Goal: Book appointment/travel/reservation

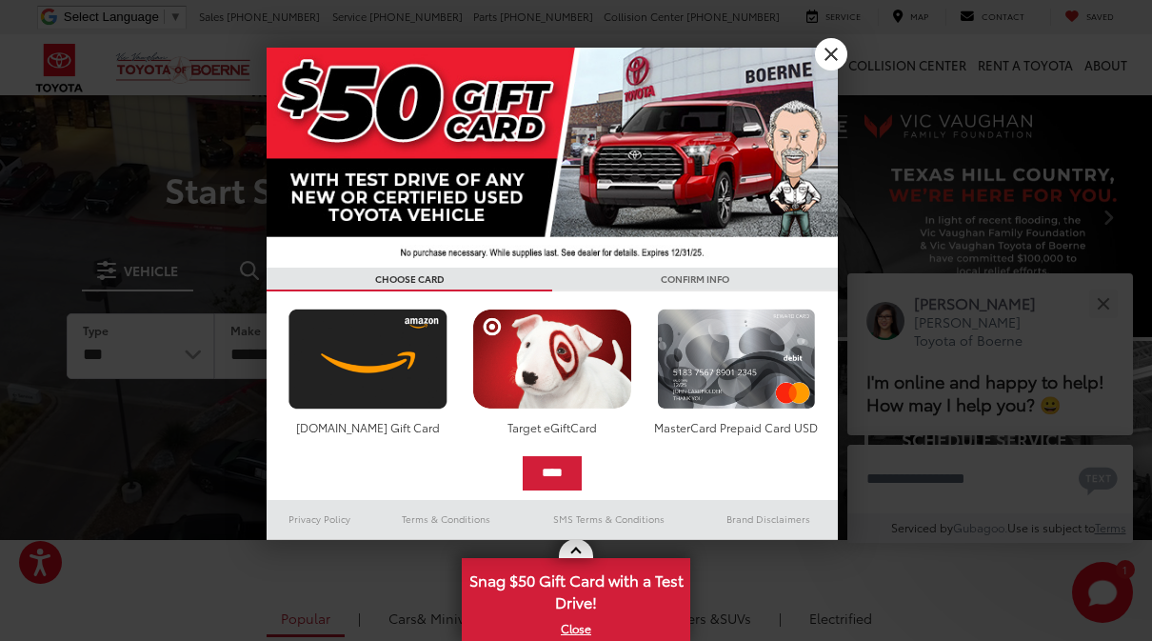
click at [830, 51] on link "X" at bounding box center [831, 54] width 32 height 32
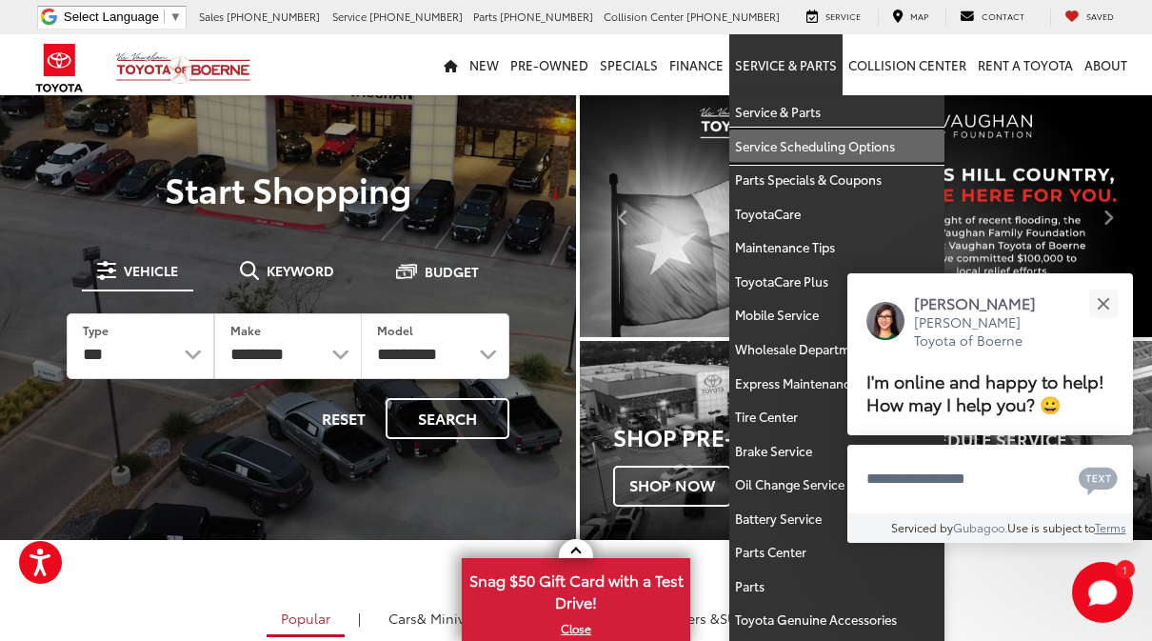
click at [774, 146] on link "Service Scheduling Options" at bounding box center [836, 146] width 215 height 34
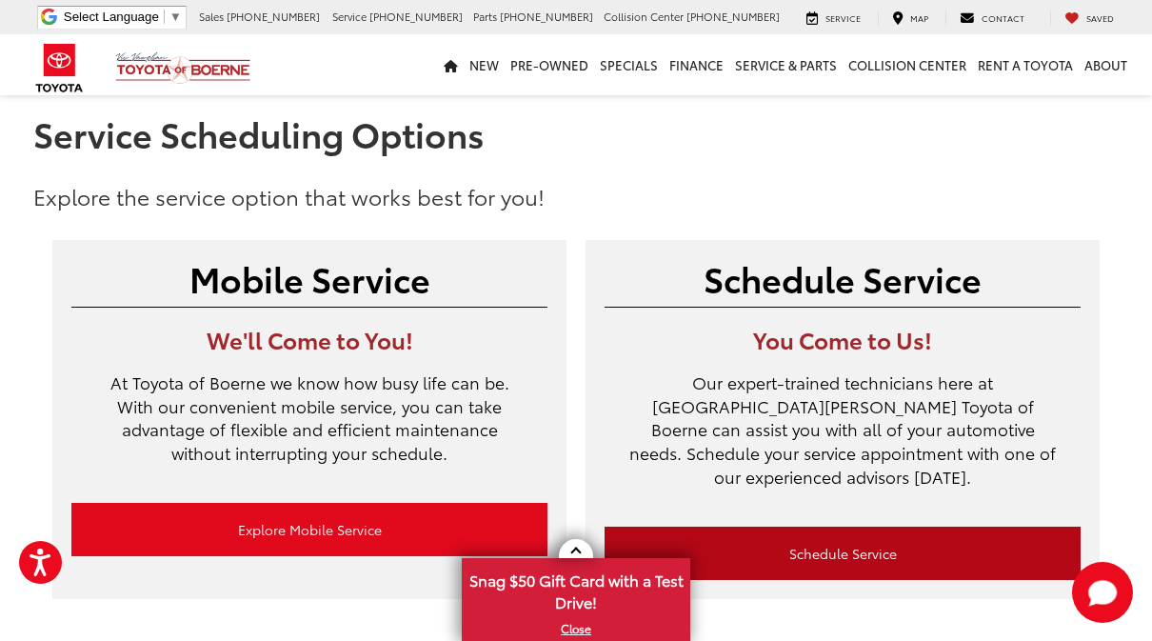
click at [831, 532] on link "Schedule Service" at bounding box center [843, 553] width 476 height 53
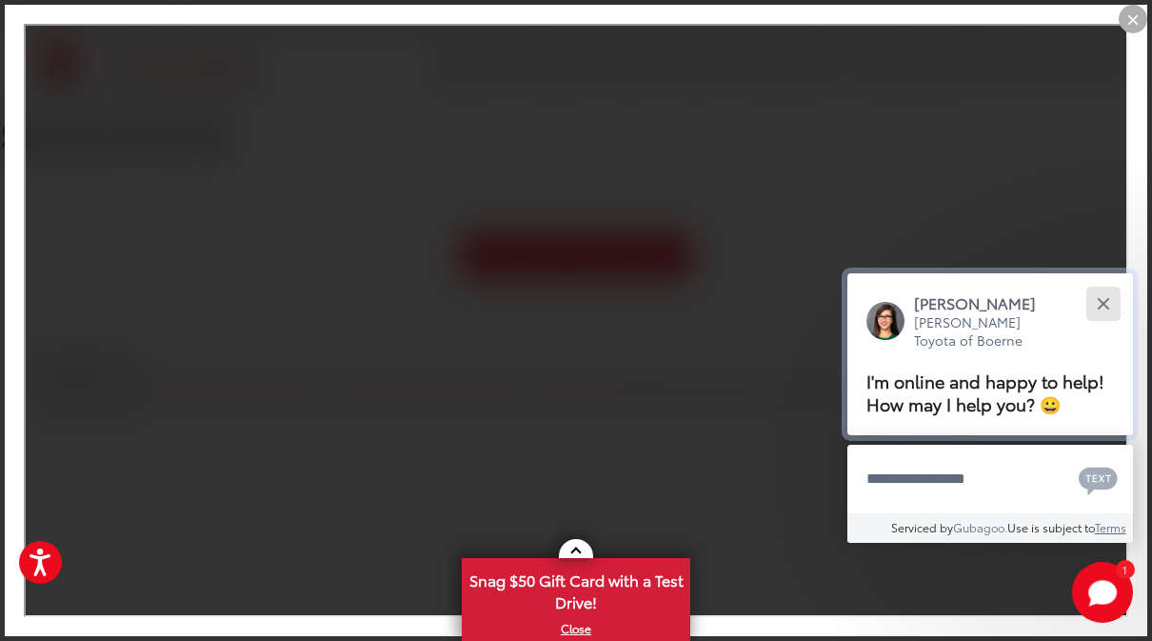
click at [1102, 286] on button "Close" at bounding box center [1103, 303] width 41 height 41
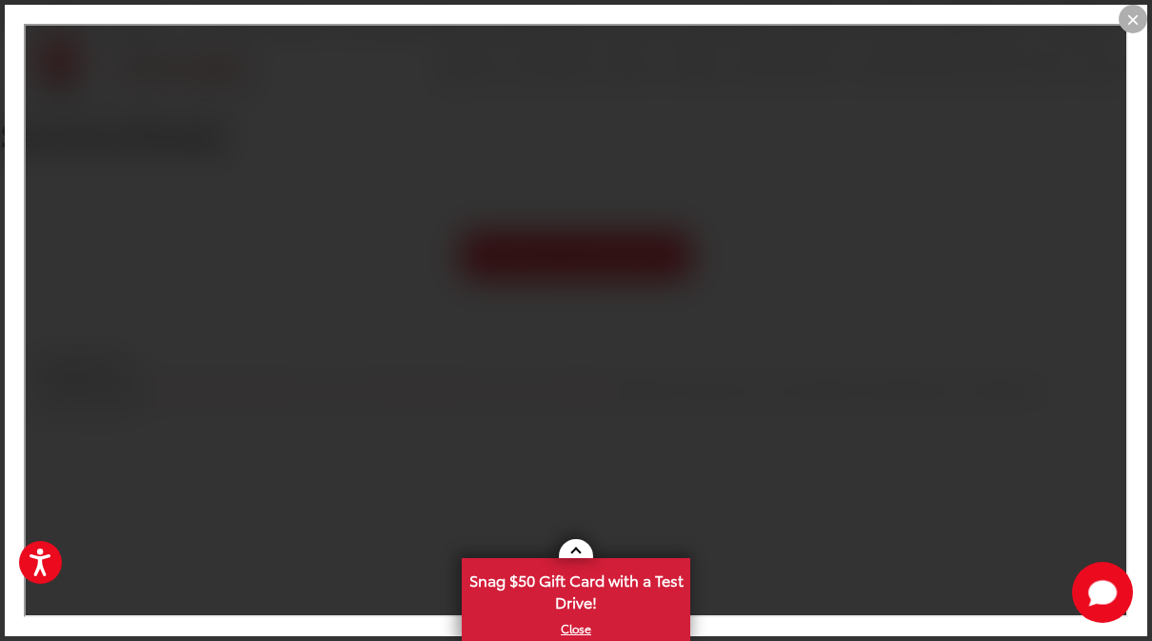
click at [574, 633] on link "X" at bounding box center [576, 628] width 225 height 21
